Goal: Check status: Check status

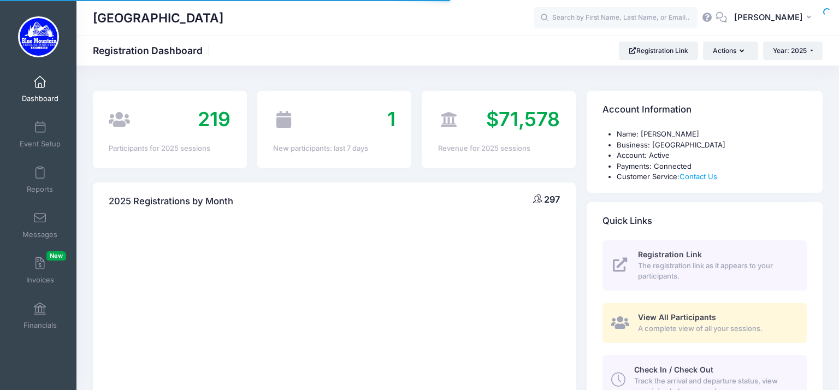
select select
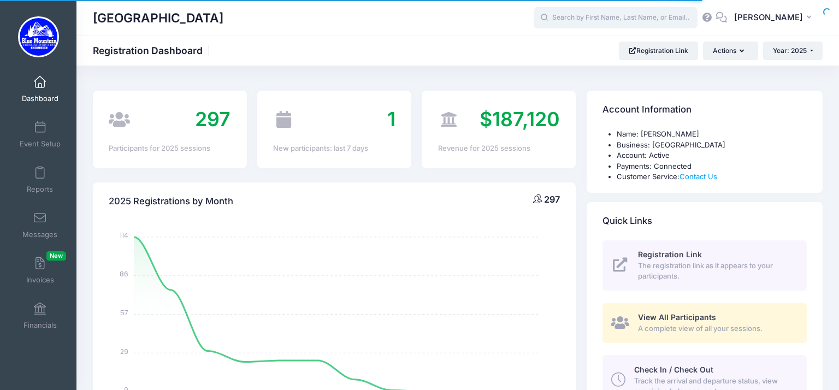
click at [575, 19] on input "text" at bounding box center [616, 18] width 164 height 22
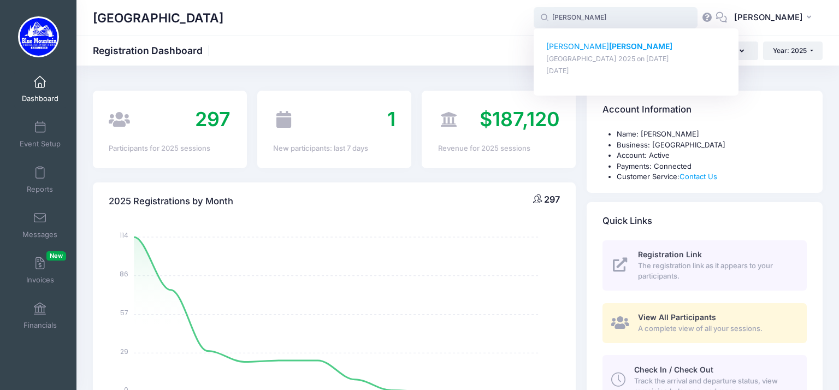
click at [582, 49] on p "Magdalena Coburn" at bounding box center [636, 46] width 180 height 11
type input "Magdalena Coburn (Blue Mountain Cross Country Camp 2025, Aug-17, 2025)"
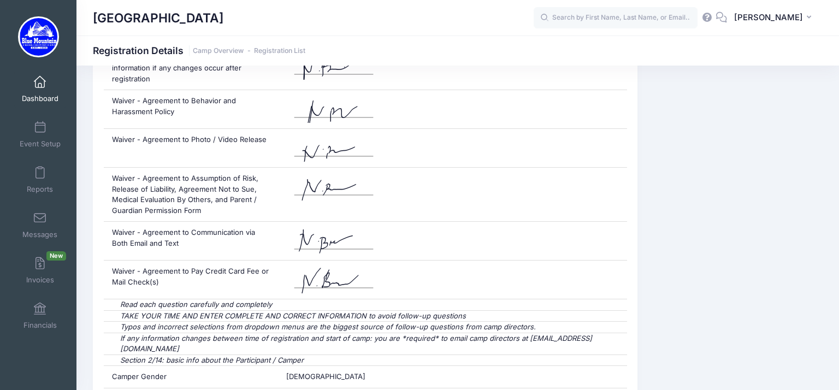
scroll to position [1550, 0]
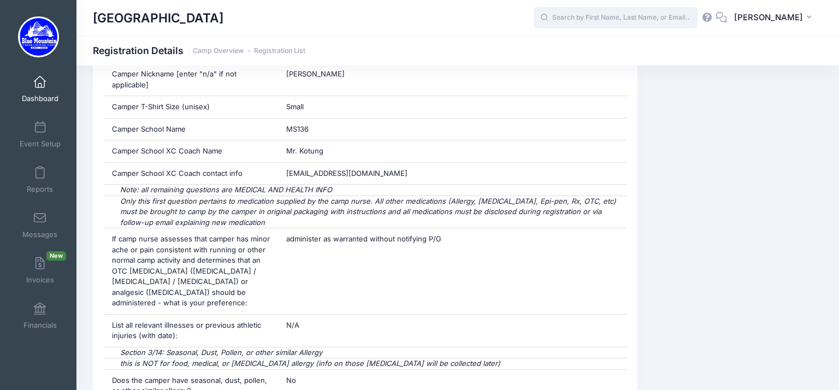
click at [662, 11] on input "text" at bounding box center [616, 18] width 164 height 22
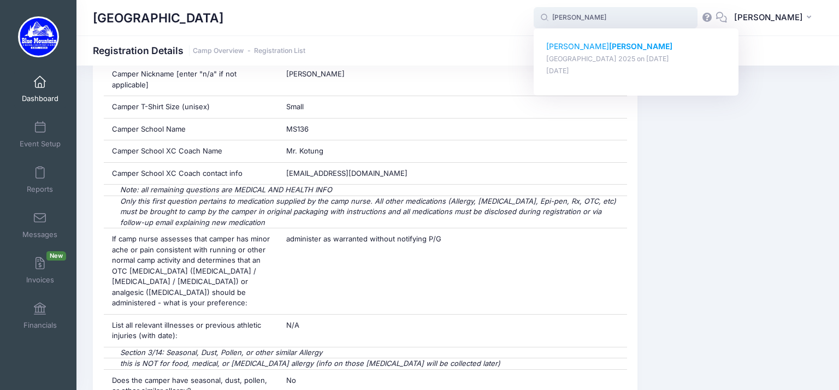
click at [609, 42] on strong "Walters" at bounding box center [640, 46] width 63 height 9
type input "Eleanor Walters (Blue Mountain Cross Country Camp 2025, Aug-17, 2025)"
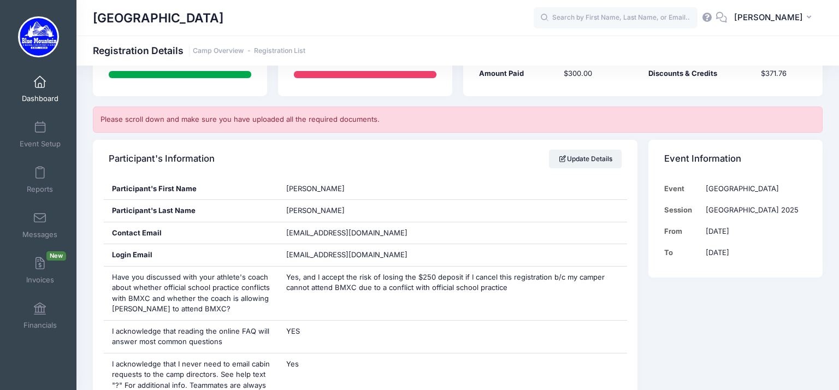
scroll to position [1691, 0]
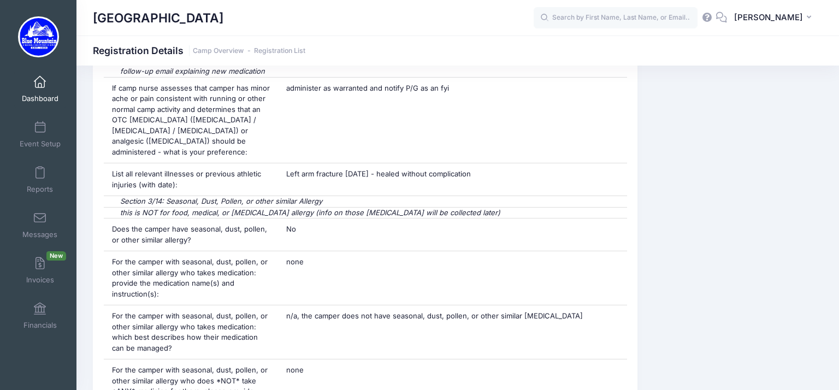
click at [617, 36] on div "Blue Mountain Cross Country Camp Registration Details Camp Overview Registratio…" at bounding box center [457, 50] width 762 height 30
click at [614, 21] on input "text" at bounding box center [616, 18] width 164 height 22
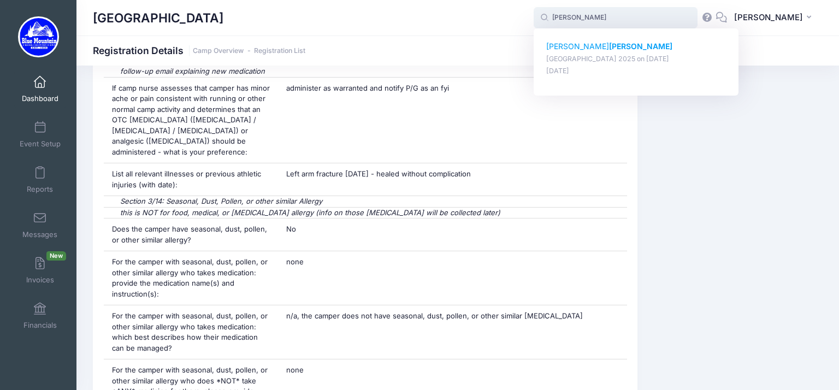
click at [590, 45] on p "Magdalena Coburn" at bounding box center [636, 46] width 180 height 11
type input "Magdalena Coburn (Blue Mountain Cross Country Camp 2025, Aug-17, 2025)"
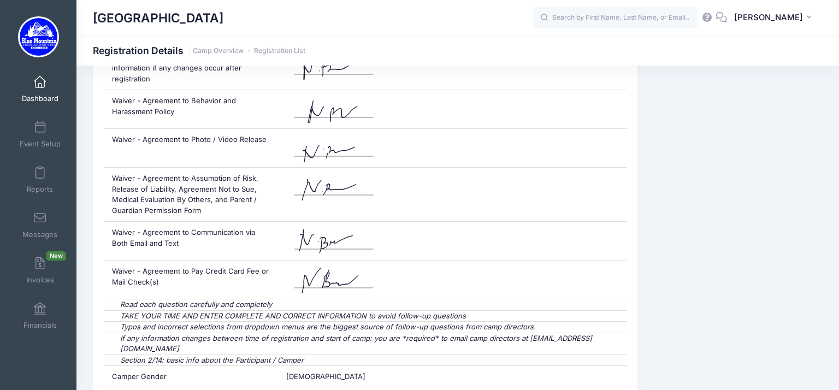
scroll to position [1539, 0]
